Goal: Task Accomplishment & Management: Use online tool/utility

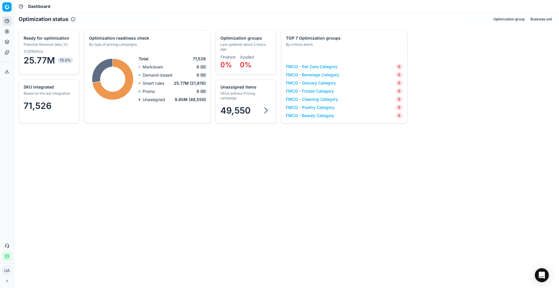
click at [0, 54] on div "Analytics Pricing Product portfolio Templates" at bounding box center [7, 36] width 14 height 45
click at [3, 32] on button "Pricing" at bounding box center [6, 31] width 9 height 9
click at [28, 48] on link "Pricing campaigns" at bounding box center [56, 51] width 68 height 8
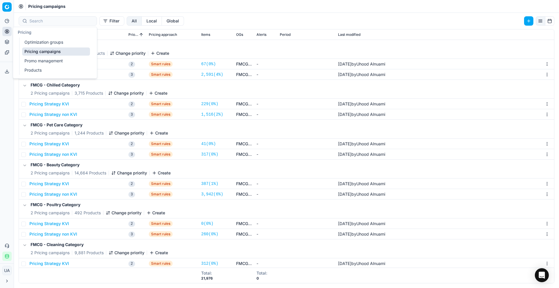
click at [56, 40] on link "Optimization groups" at bounding box center [56, 42] width 68 height 8
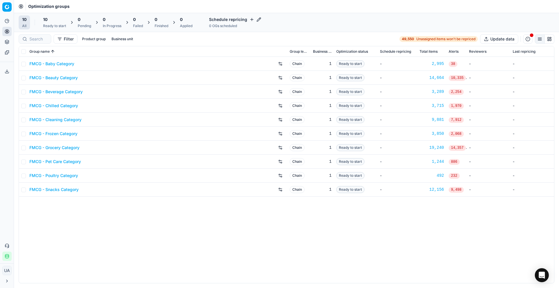
click at [47, 20] on span "10" at bounding box center [45, 20] width 4 height 6
click at [85, 19] on button "Start All" at bounding box center [79, 22] width 23 height 9
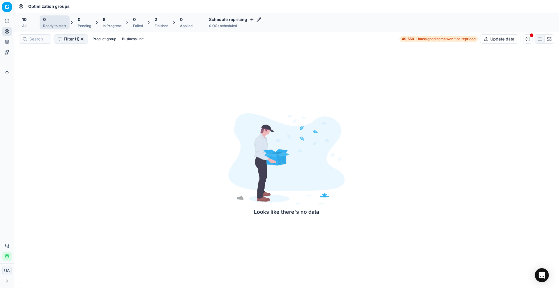
click at [115, 24] on div "In Progress" at bounding box center [112, 26] width 19 height 5
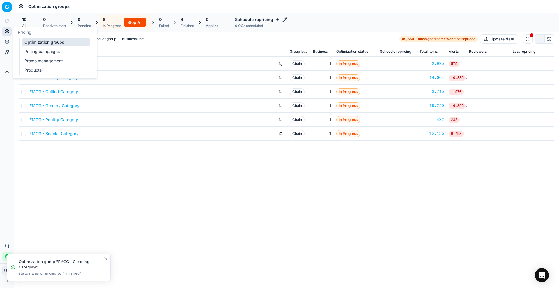
click at [38, 59] on link "Promo management" at bounding box center [56, 61] width 68 height 8
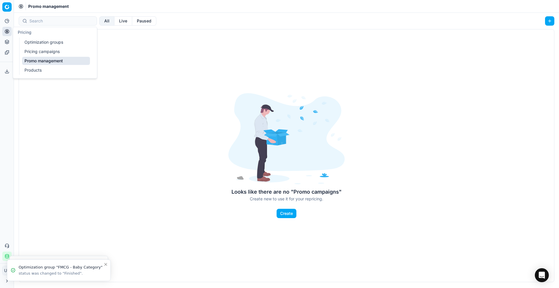
click at [38, 53] on link "Pricing campaigns" at bounding box center [56, 51] width 68 height 8
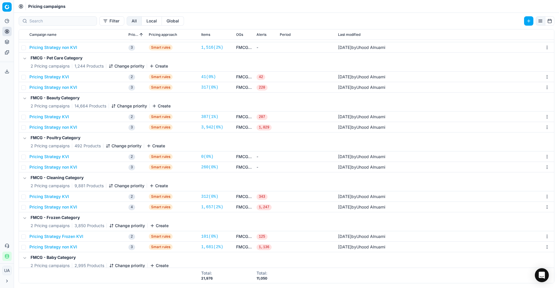
scroll to position [184, 0]
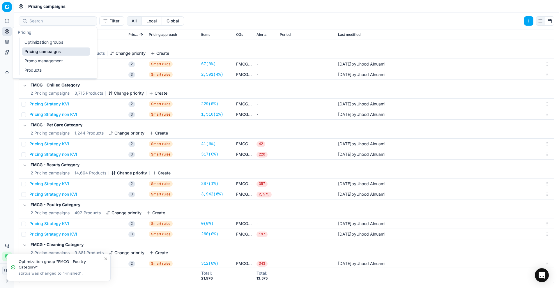
click at [31, 44] on link "Optimization groups" at bounding box center [56, 42] width 68 height 8
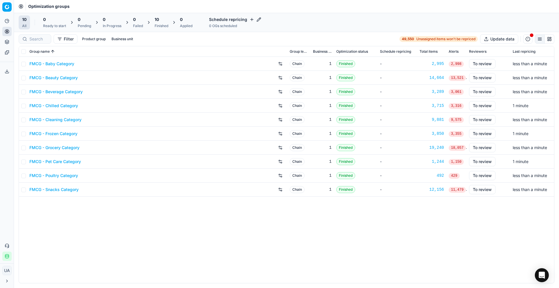
click at [52, 65] on link "FMCG - Baby Category" at bounding box center [51, 64] width 45 height 6
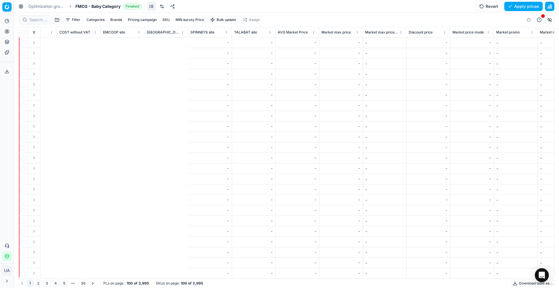
scroll to position [0, 1607]
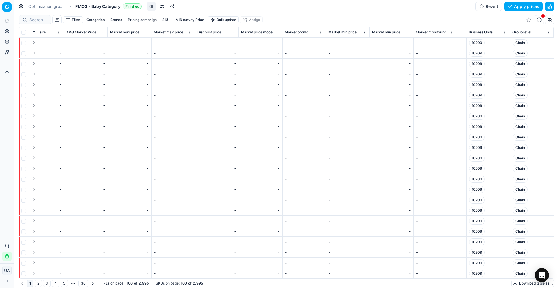
click at [498, 264] on div "10209" at bounding box center [488, 262] width 39 height 7
click at [494, 263] on div "10209" at bounding box center [488, 262] width 39 height 7
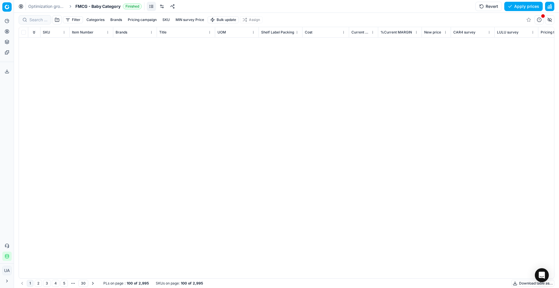
scroll to position [376, 0]
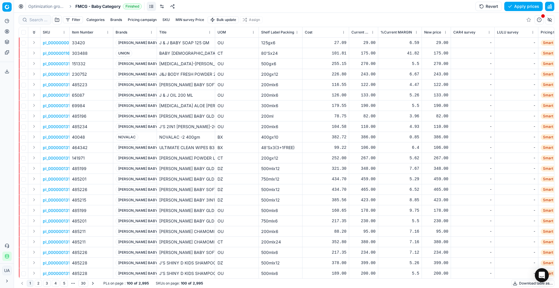
click at [523, 282] on button "Download table as..." at bounding box center [532, 283] width 43 height 7
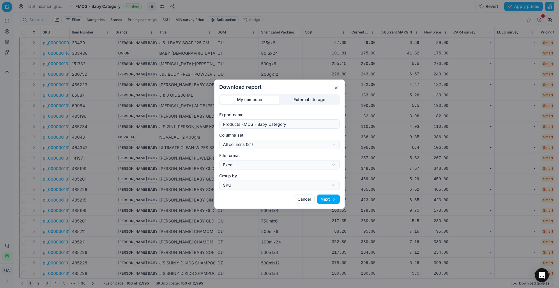
click at [323, 197] on button "Next" at bounding box center [328, 199] width 23 height 9
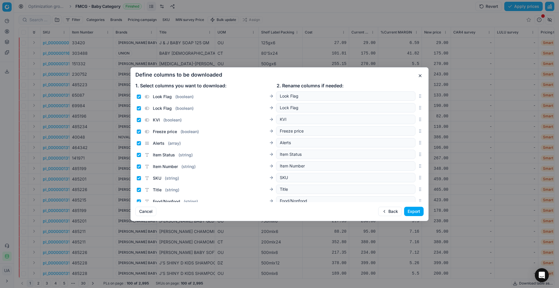
click at [413, 213] on button "Export" at bounding box center [414, 211] width 20 height 9
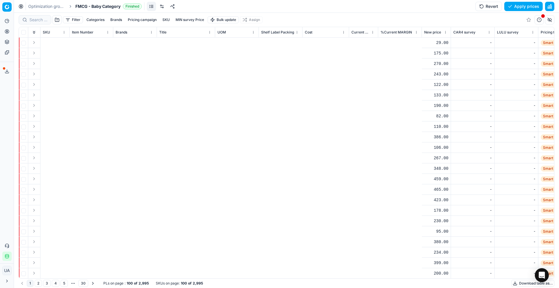
scroll to position [0, 464]
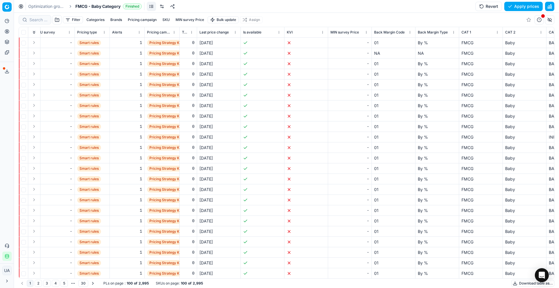
click at [519, 284] on button "Download table as..." at bounding box center [532, 283] width 43 height 7
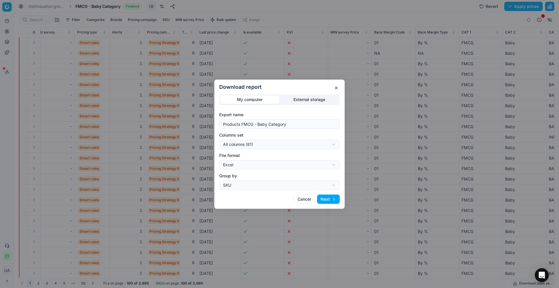
click at [301, 199] on button "Cancel" at bounding box center [304, 199] width 21 height 9
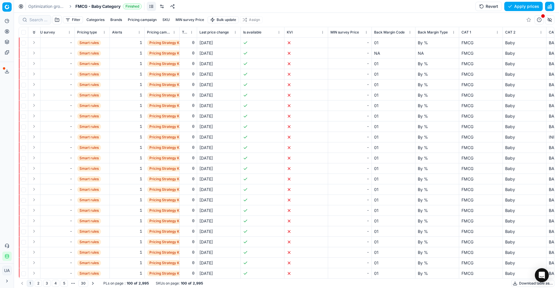
click at [4, 69] on span at bounding box center [4, 68] width 2 height 2
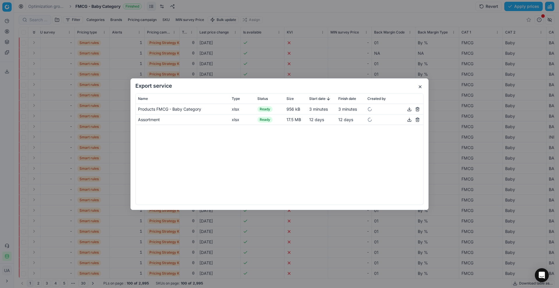
click at [408, 109] on button "button" at bounding box center [409, 108] width 7 height 7
click at [421, 86] on button "button" at bounding box center [420, 86] width 7 height 7
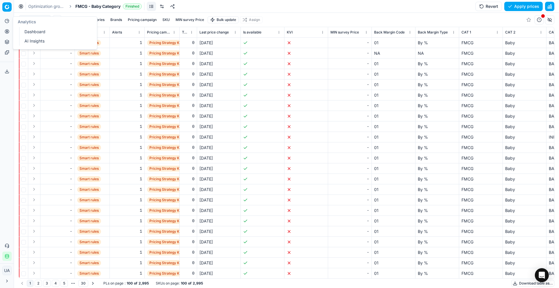
click at [3, 19] on button "Analytics" at bounding box center [6, 20] width 9 height 9
click at [37, 32] on link "Dashboard" at bounding box center [56, 32] width 68 height 8
